Goal: Task Accomplishment & Management: Use online tool/utility

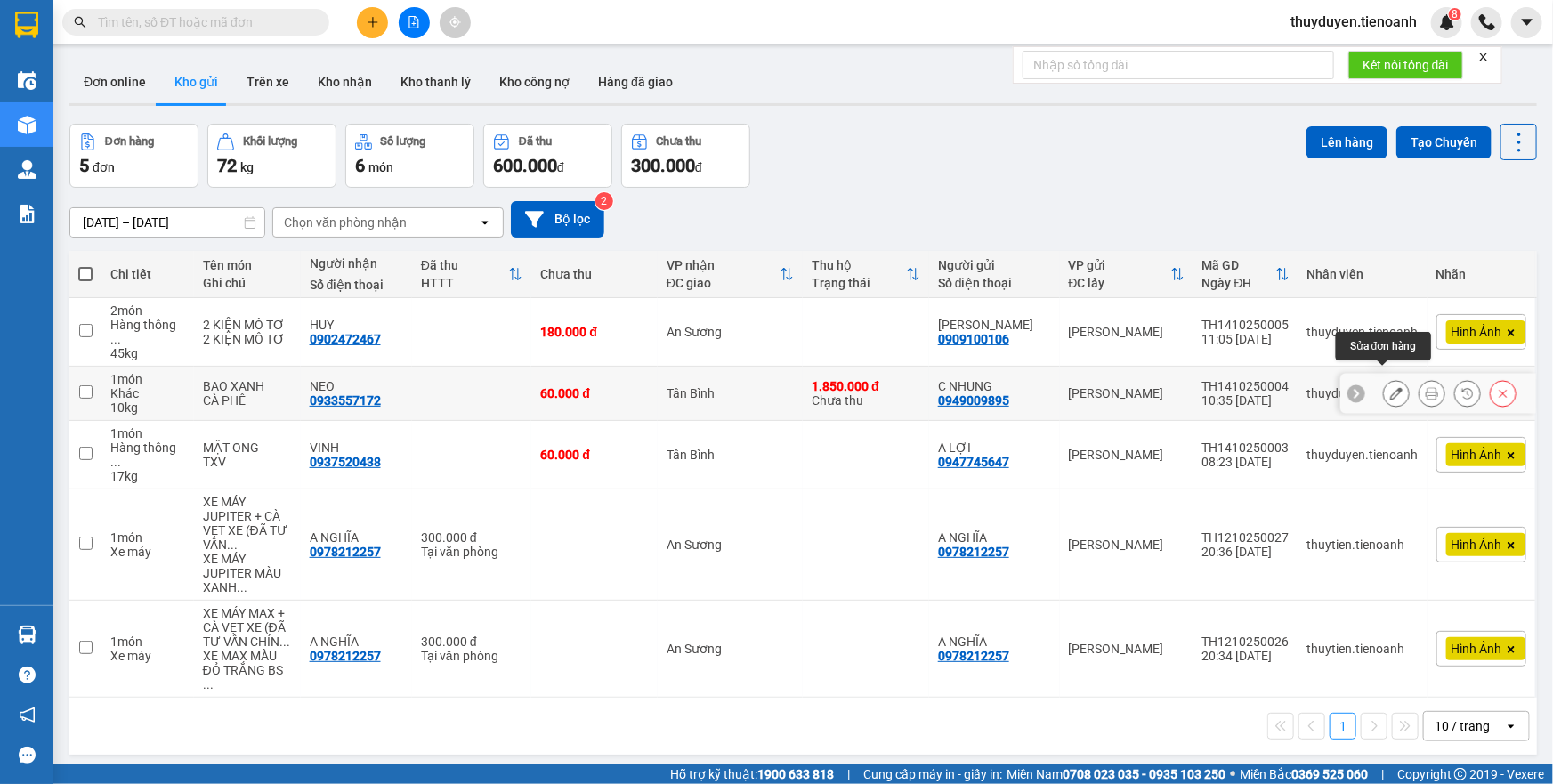
click at [1391, 387] on icon at bounding box center [1397, 392] width 13 height 13
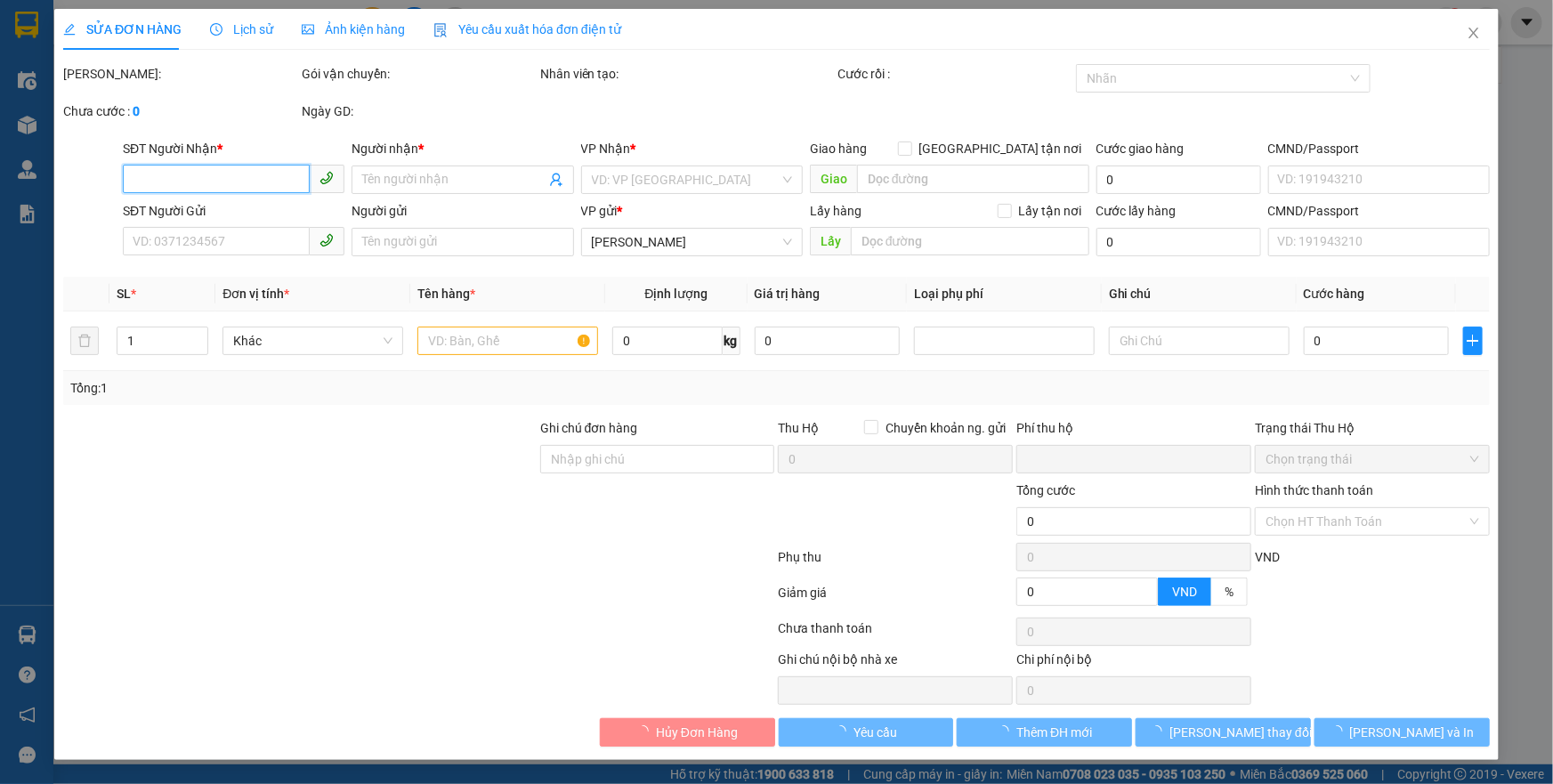
type input "0933557172"
type input "NEO"
type input "0949009895"
type input "C NHUNG"
type input "60.000"
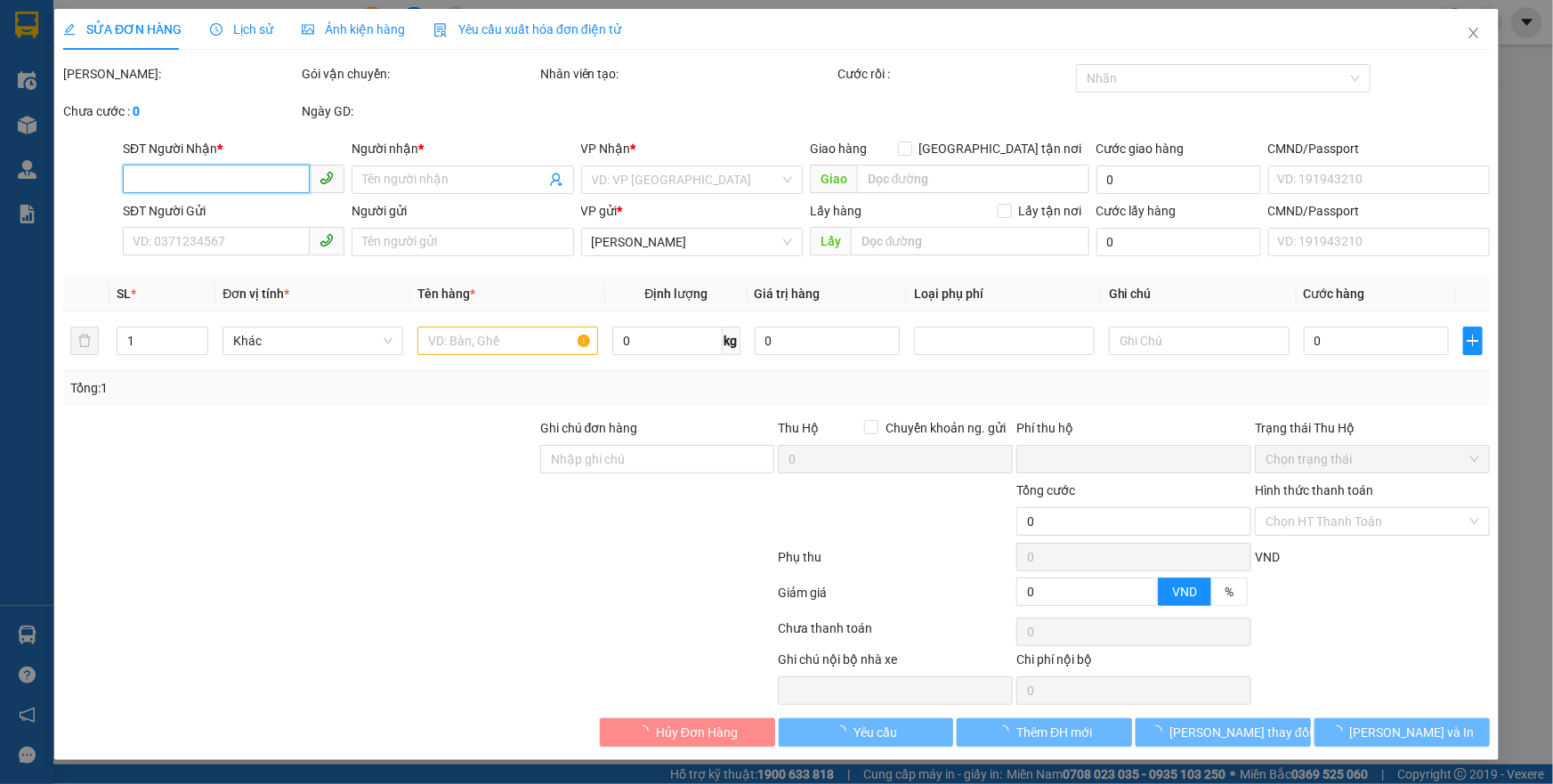
type input "60.000"
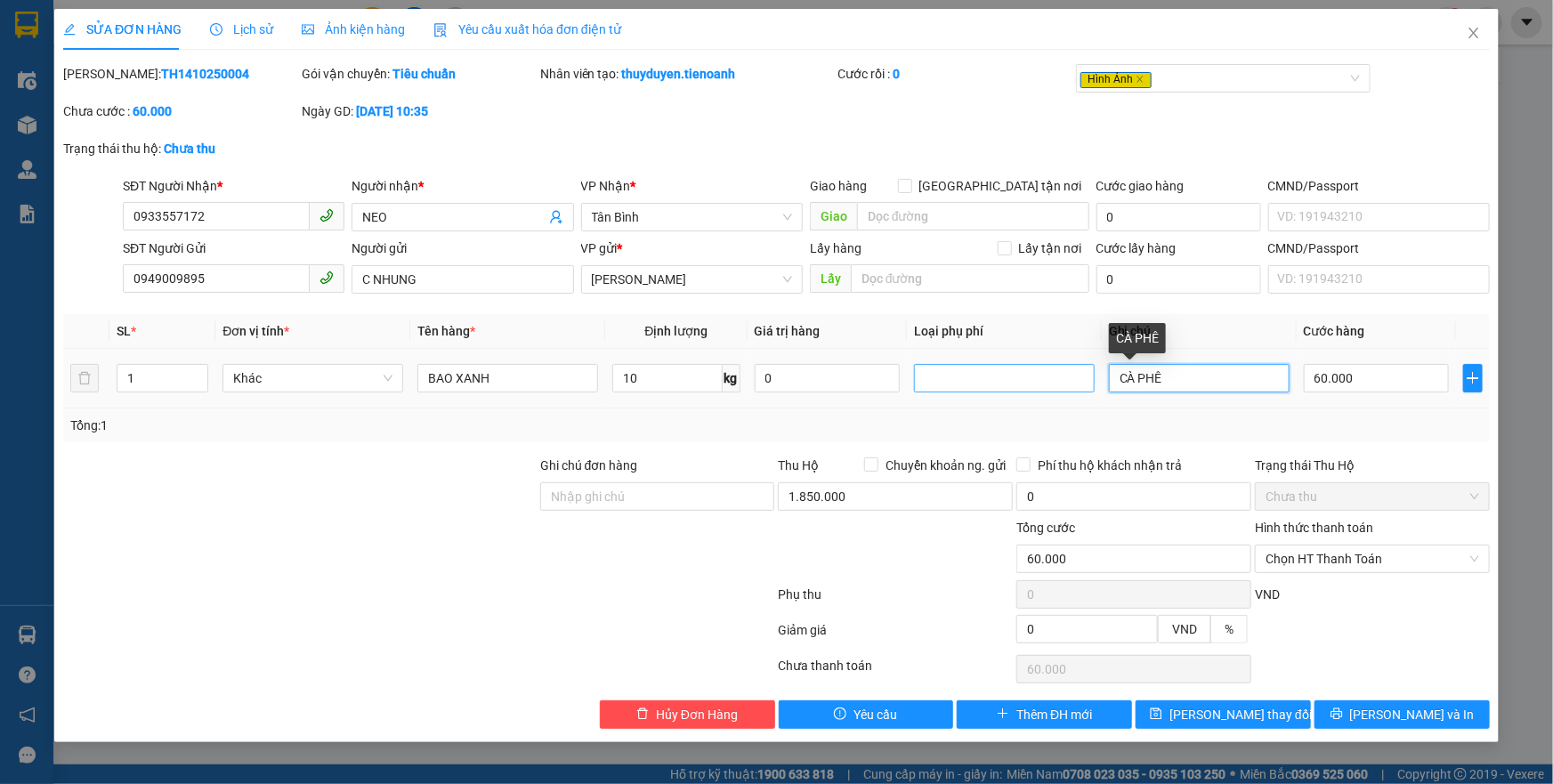
drag, startPoint x: 1179, startPoint y: 378, endPoint x: 1062, endPoint y: 377, distance: 117.0
click at [1062, 377] on tr "1 Khác BAO XANH 10 kg 0 CÀ PHÊ 60.000" at bounding box center [776, 379] width 1427 height 59
click at [525, 382] on input "BAO XANH" at bounding box center [507, 378] width 181 height 29
paste input "CÀ PHÊ"
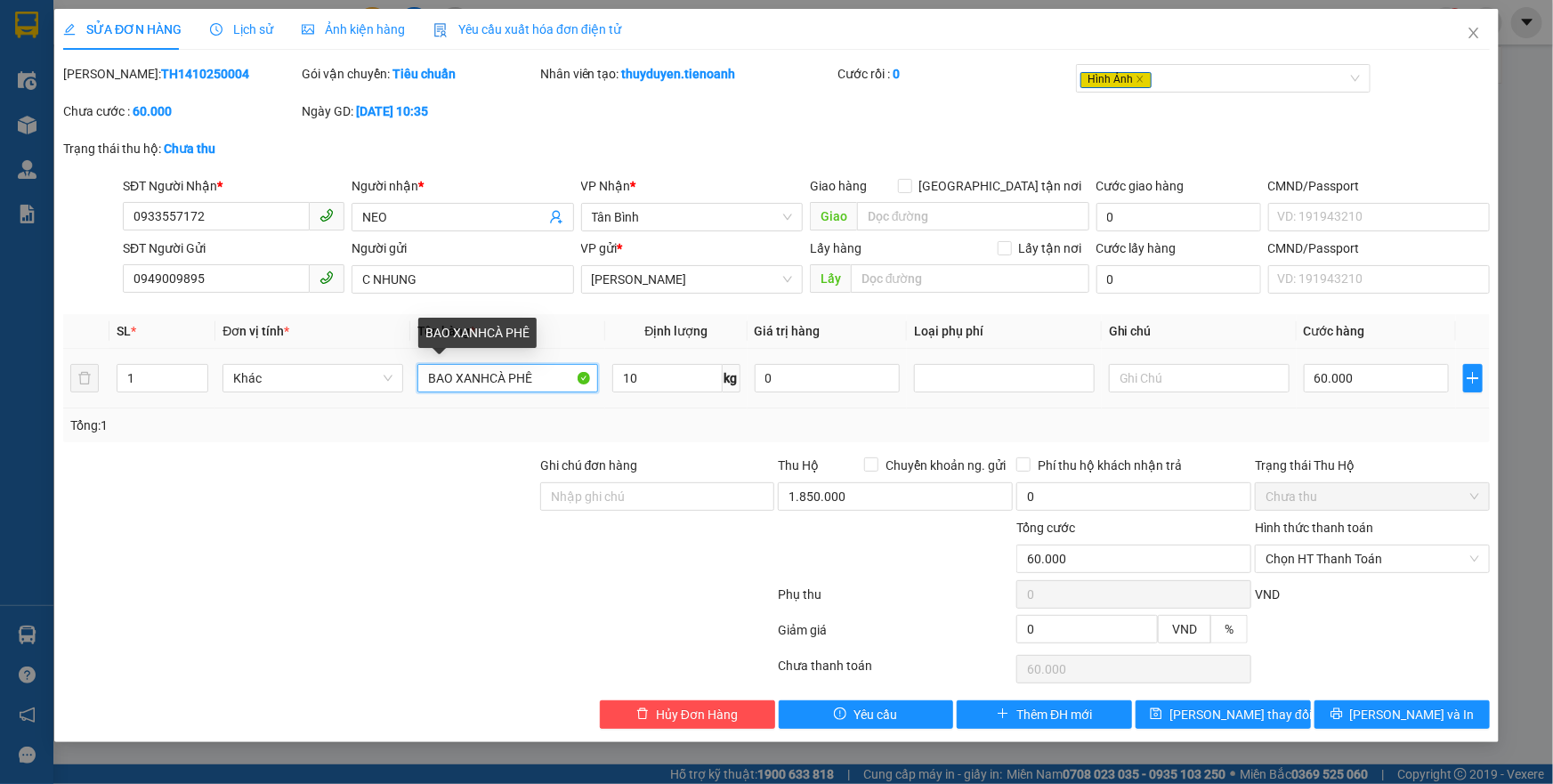
drag, startPoint x: 490, startPoint y: 377, endPoint x: 420, endPoint y: 388, distance: 70.9
click at [420, 388] on input "BAO XANHCÀ PHÊ" at bounding box center [507, 378] width 181 height 29
type input "CÀ PHÊ"
click at [1229, 376] on input "text" at bounding box center [1199, 378] width 181 height 29
paste input "BAO XANH"
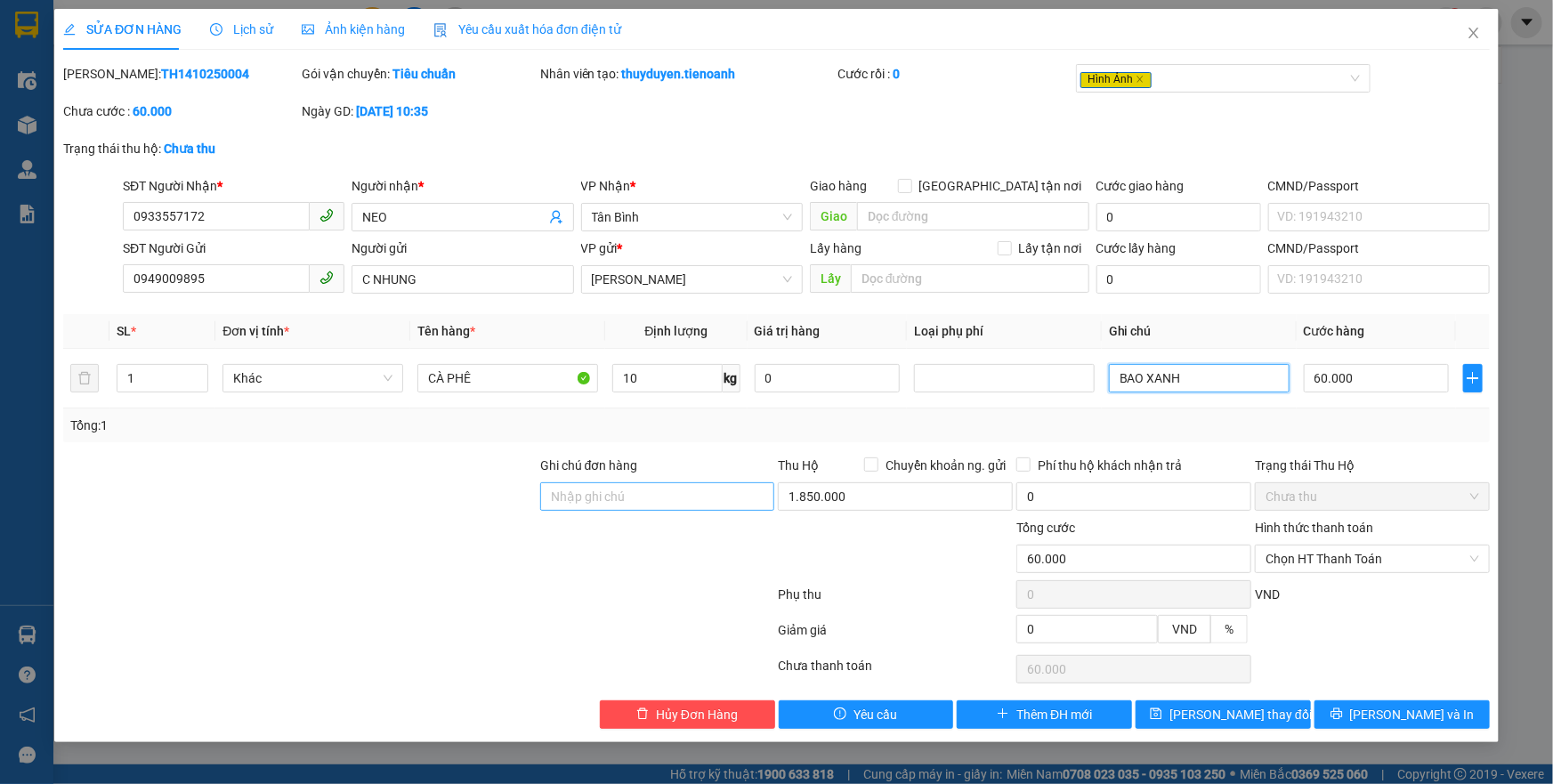
type input "BAO XANH"
click at [595, 498] on input "Ghi chú đơn hàng" at bounding box center [658, 496] width 235 height 29
type input "thu ho cuoc roi"
click at [1385, 709] on button "[PERSON_NAME] và In" at bounding box center [1402, 714] width 175 height 29
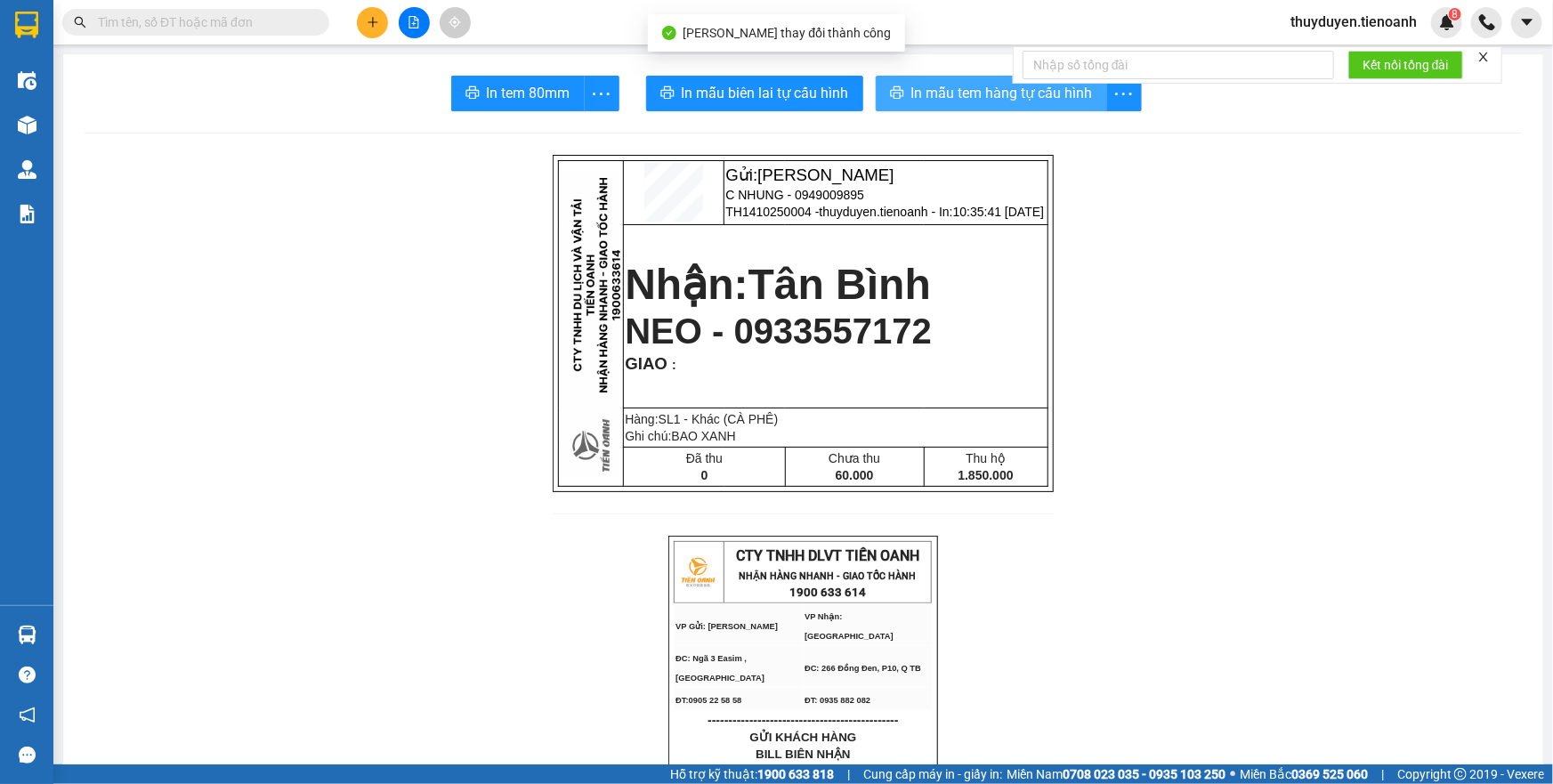
click at [892, 90] on icon "printer" at bounding box center [896, 92] width 13 height 13
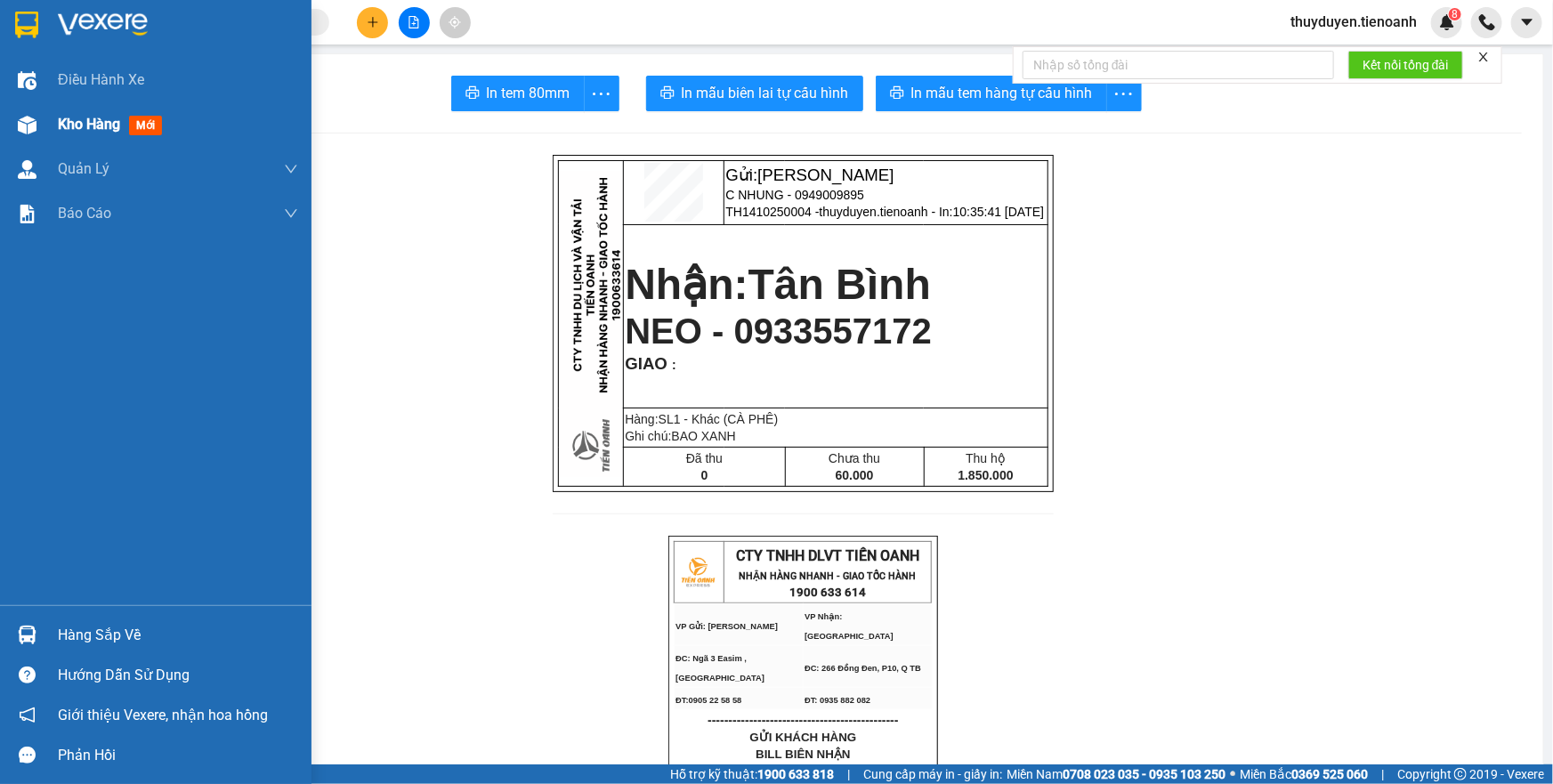
click at [94, 121] on span "Kho hàng" at bounding box center [88, 124] width 62 height 17
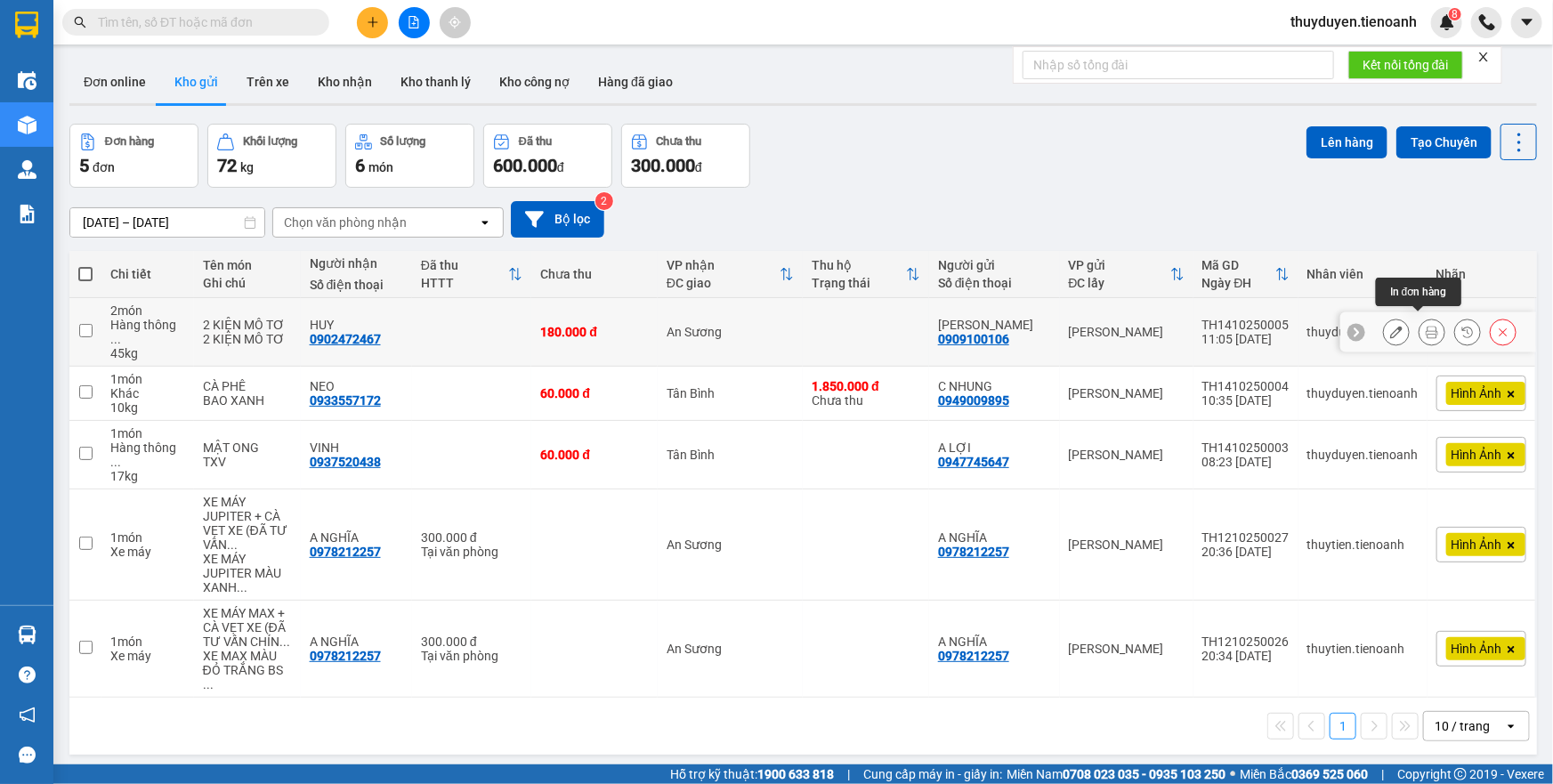
click at [1422, 331] on button at bounding box center [1431, 331] width 25 height 31
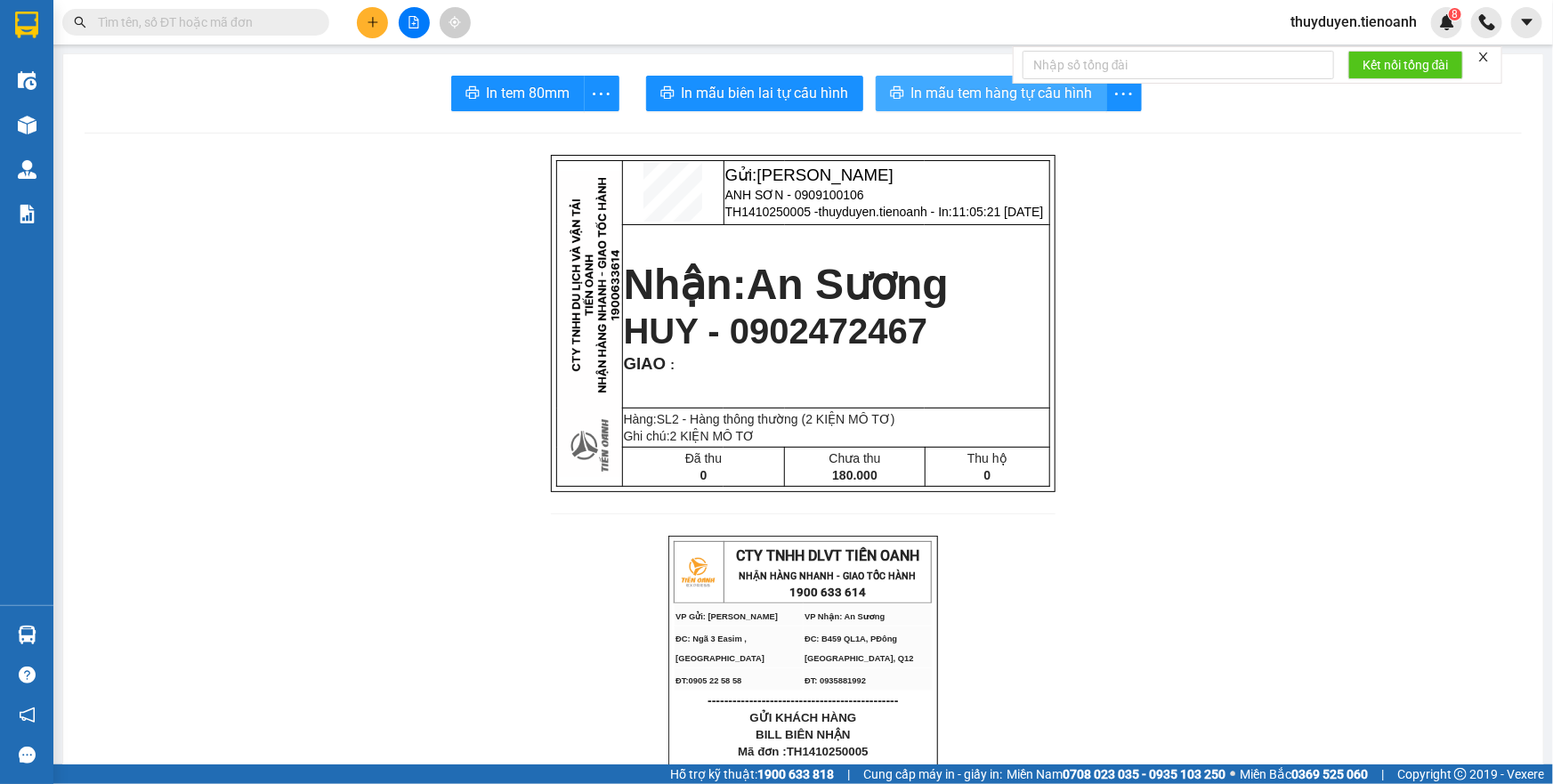
click at [939, 85] on span "In mẫu tem hàng tự cấu hình" at bounding box center [1003, 93] width 182 height 22
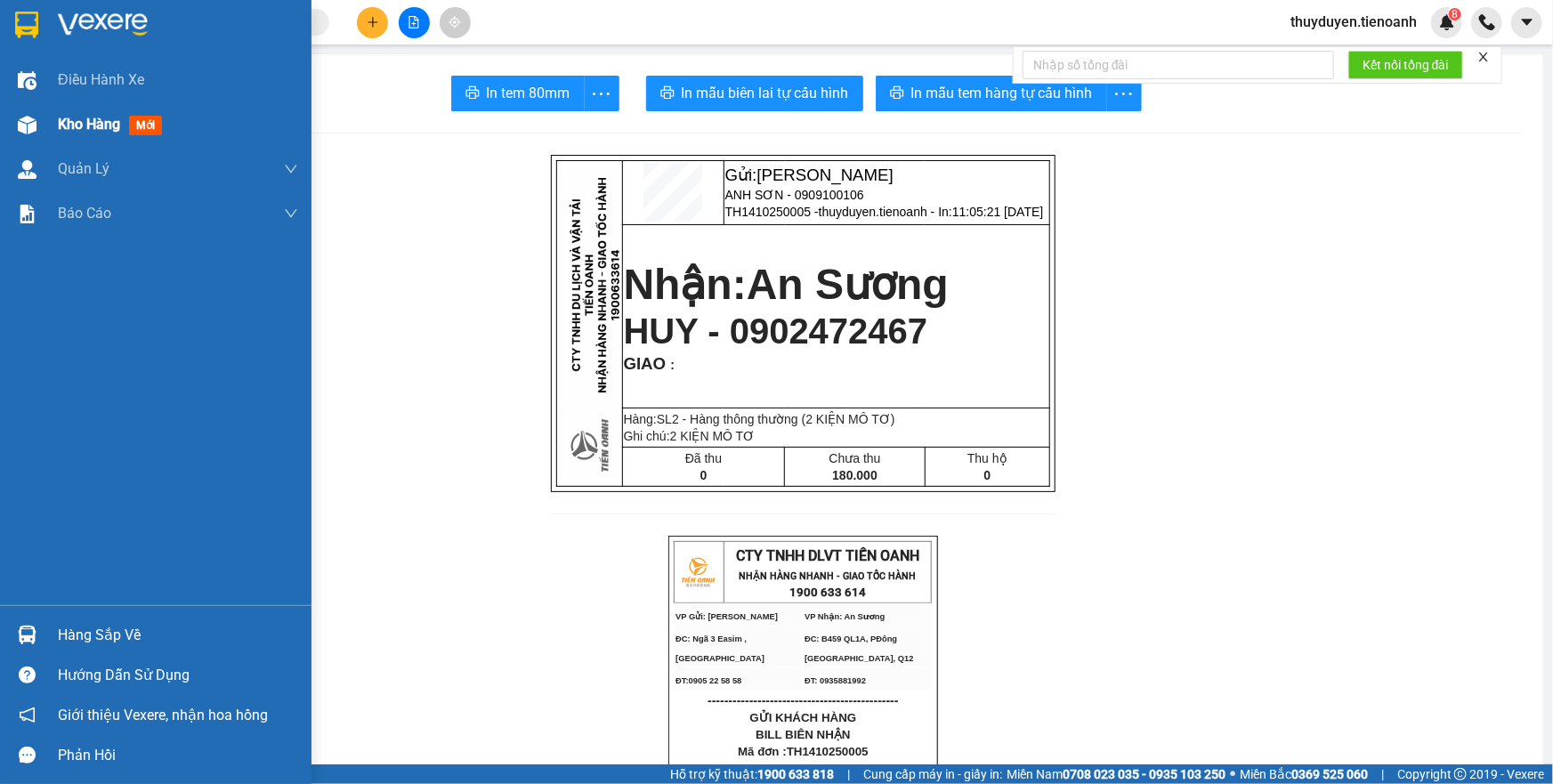
click at [78, 125] on span "Kho hàng" at bounding box center [88, 124] width 62 height 17
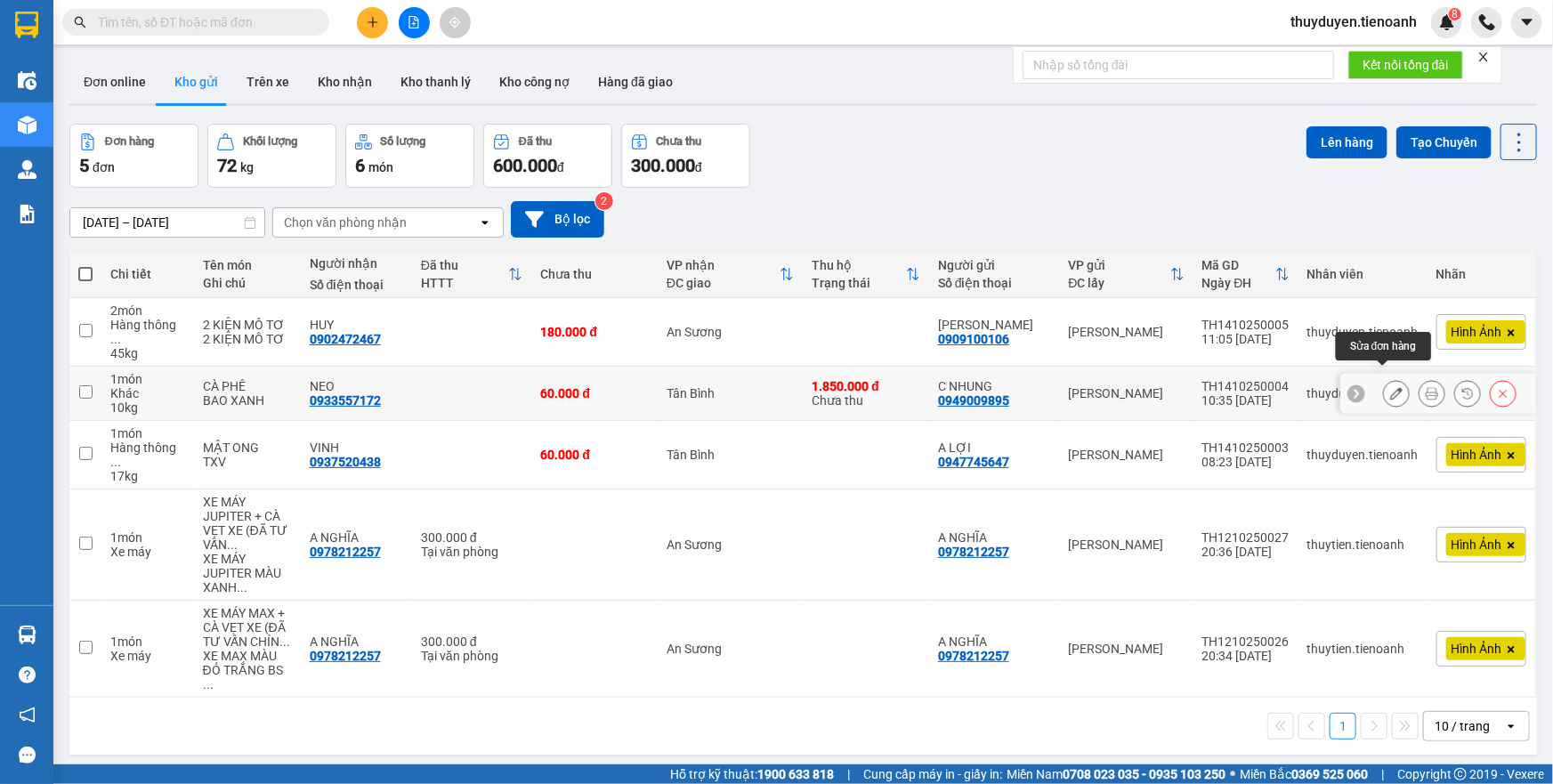
click at [1391, 387] on icon at bounding box center [1397, 392] width 13 height 13
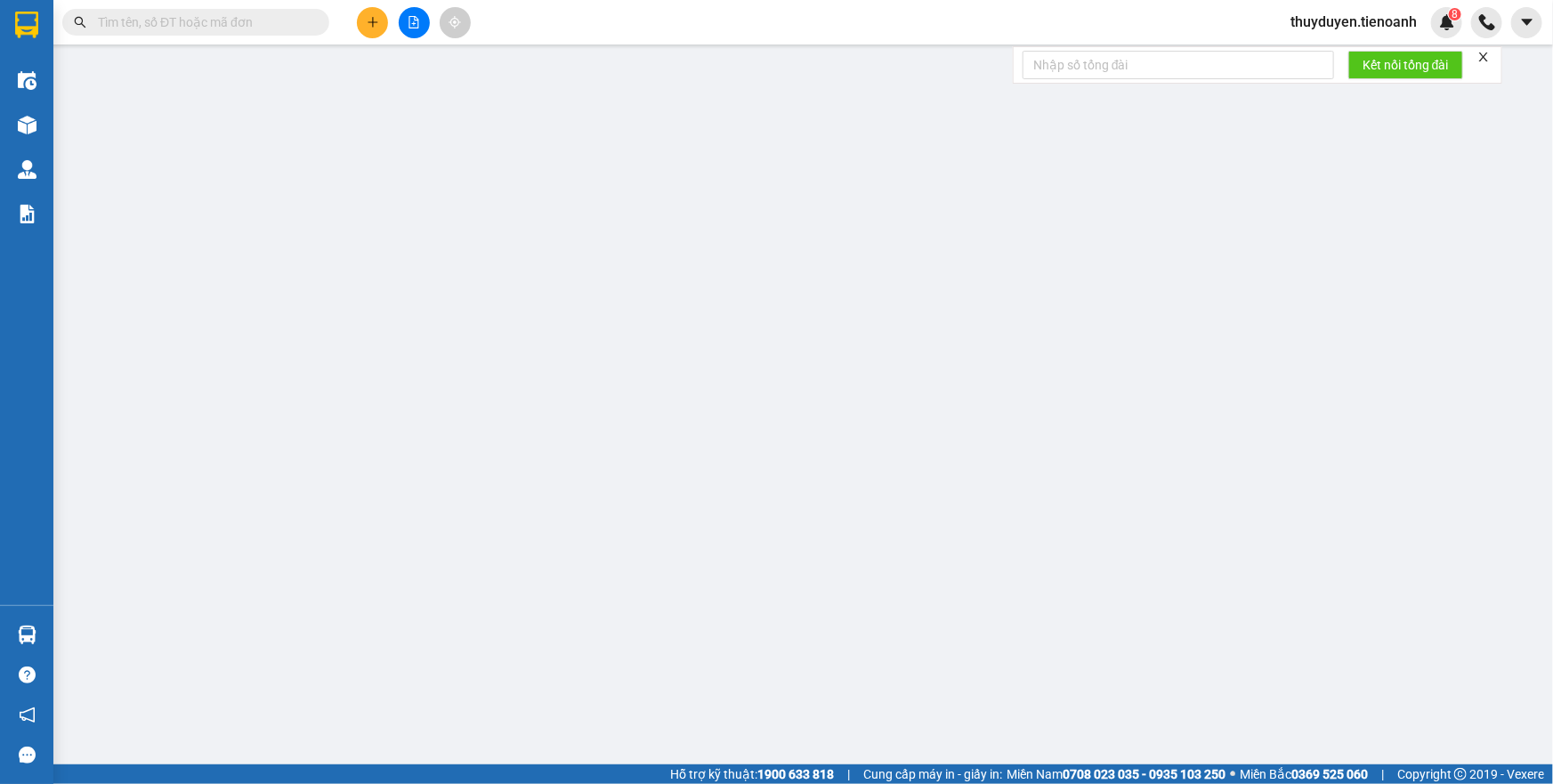
type input "0933557172"
type input "NEO"
type input "0949009895"
type input "C NHUNG"
type input "thu ho cuoc roi"
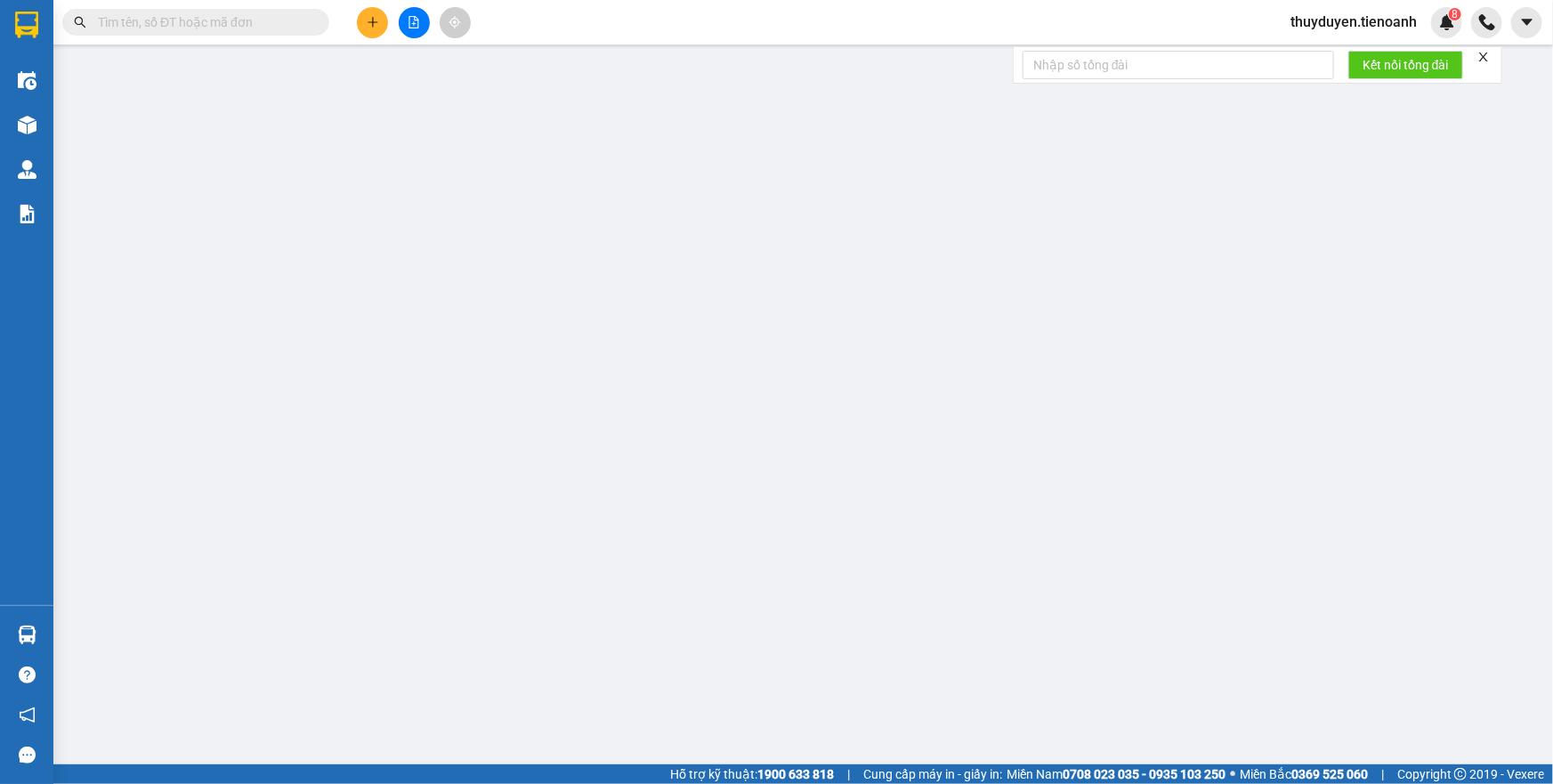
type input "60.000"
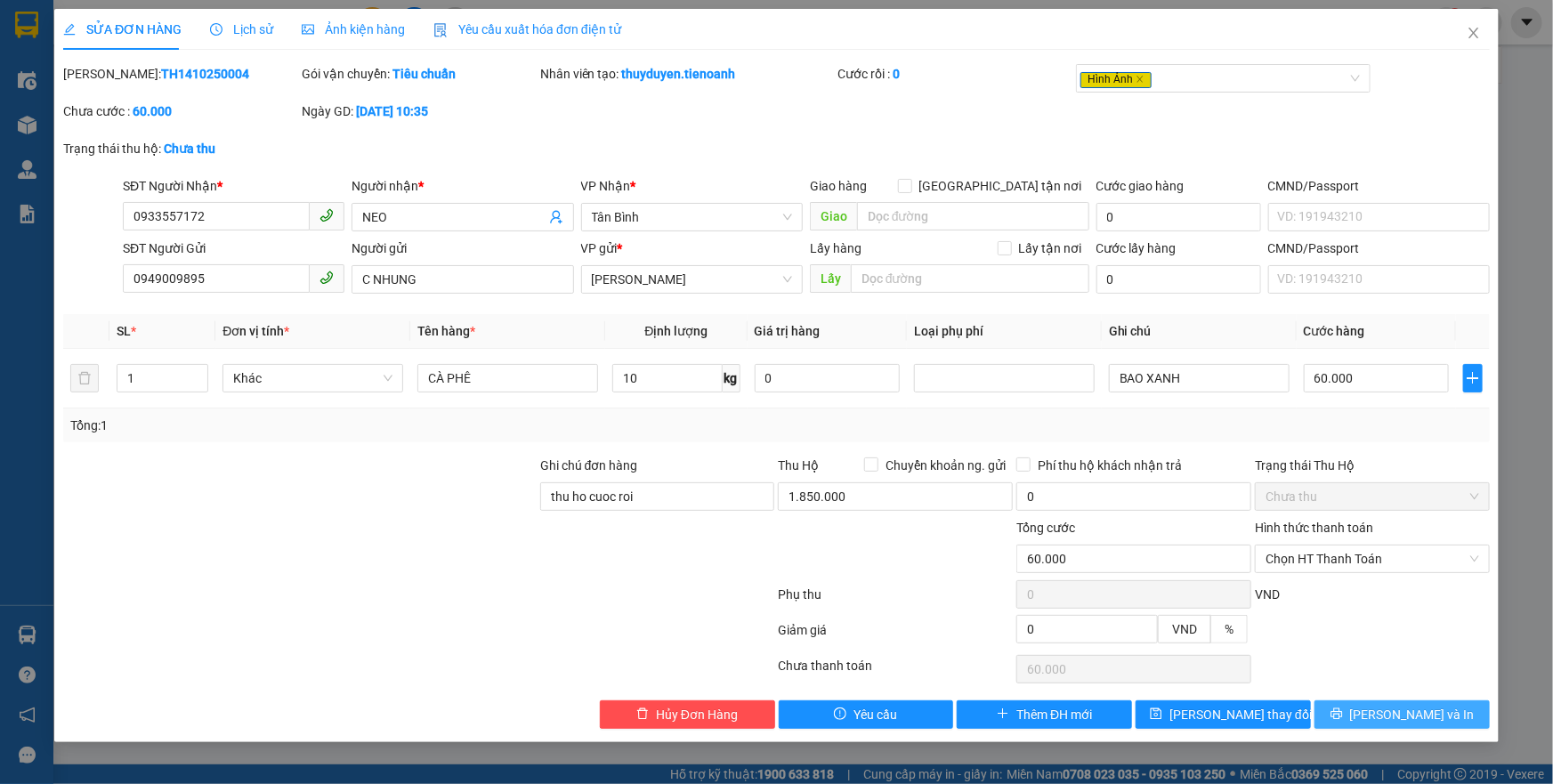
click at [1337, 715] on button "[PERSON_NAME] và In" at bounding box center [1402, 714] width 175 height 29
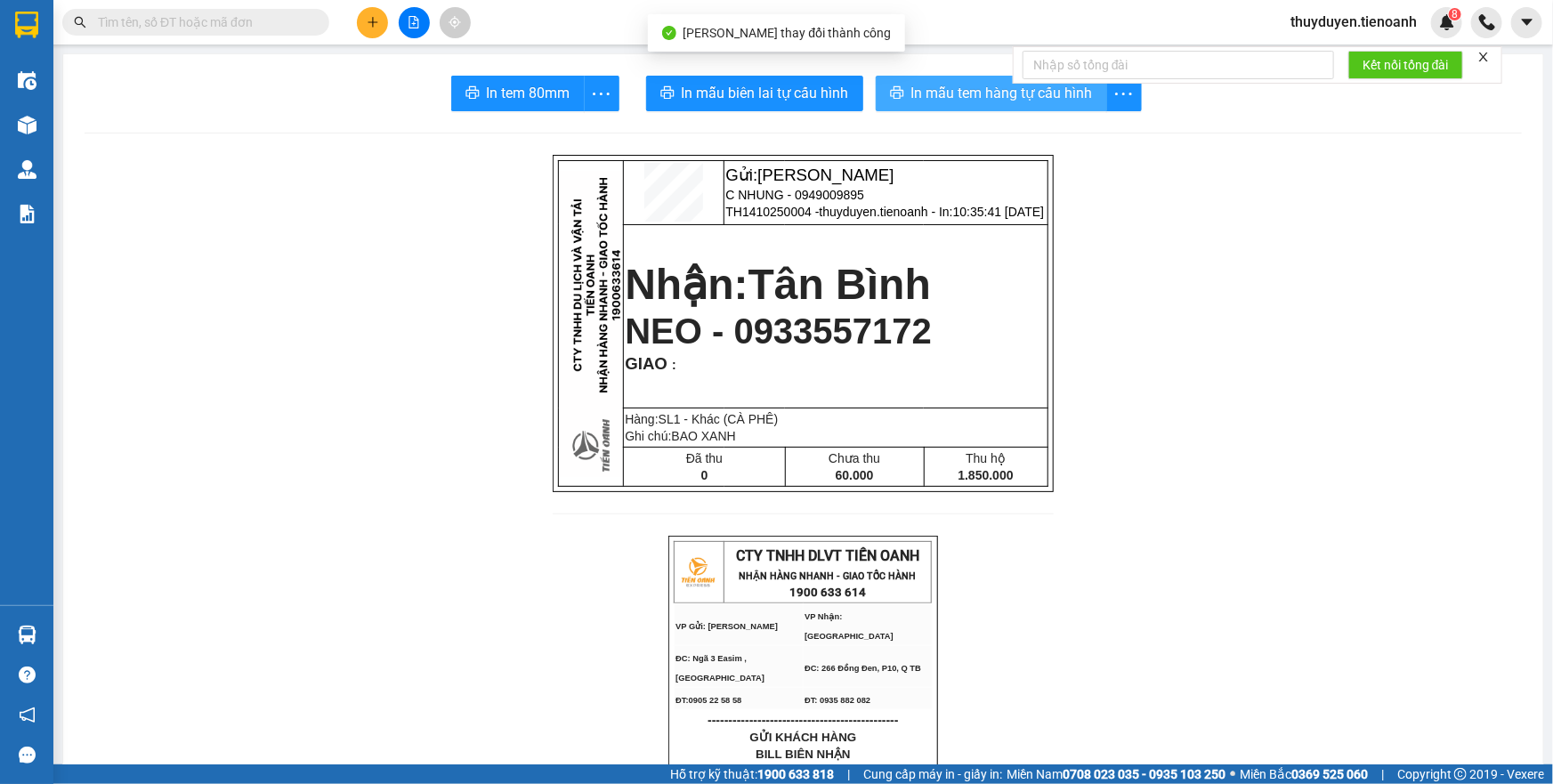
click at [947, 84] on span "In mẫu tem hàng tự cấu hình" at bounding box center [1003, 93] width 182 height 22
